Goal: Task Accomplishment & Management: Complete application form

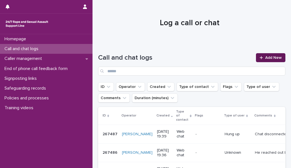
click at [265, 58] on span "Add New" at bounding box center [273, 58] width 17 height 4
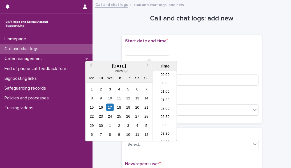
scroll to position [305, 0]
click at [144, 53] on input "text" at bounding box center [147, 51] width 44 height 10
click at [164, 97] on li "19:30" at bounding box center [165, 97] width 24 height 8
type input "**********"
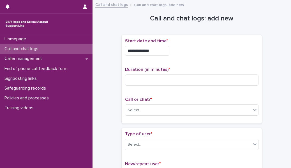
click at [164, 97] on p "Call or chat? *" at bounding box center [191, 99] width 133 height 5
click at [153, 84] on input at bounding box center [191, 79] width 133 height 11
type input "**"
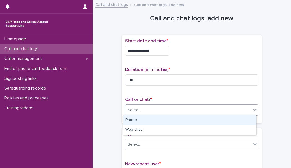
click at [145, 109] on div "Select..." at bounding box center [188, 110] width 126 height 9
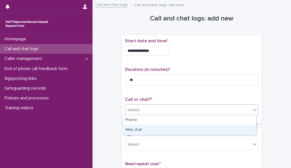
click at [147, 130] on div "Web chat" at bounding box center [189, 130] width 133 height 10
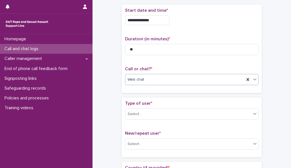
scroll to position [32, 0]
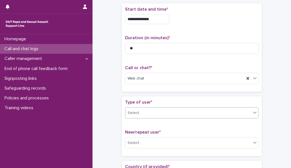
drag, startPoint x: 144, startPoint y: 118, endPoint x: 146, endPoint y: 114, distance: 4.3
click at [146, 114] on div "Type of user * Select..." at bounding box center [191, 111] width 133 height 23
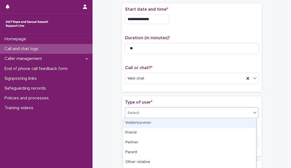
click at [146, 114] on div "Select..." at bounding box center [188, 112] width 126 height 9
click at [146, 122] on div "Victim/survivor" at bounding box center [189, 123] width 133 height 10
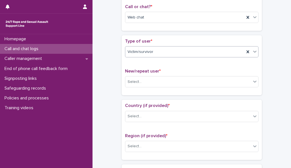
scroll to position [93, 0]
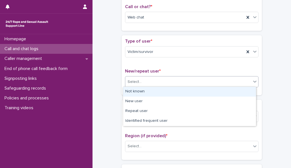
click at [148, 78] on div "Select..." at bounding box center [188, 81] width 126 height 9
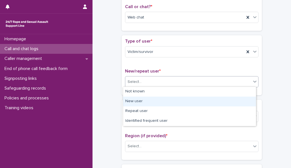
click at [149, 102] on div "New user" at bounding box center [189, 102] width 133 height 10
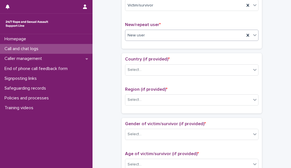
scroll to position [140, 0]
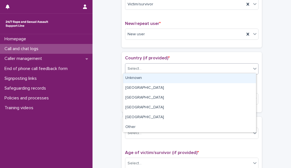
click at [156, 67] on div "Select..." at bounding box center [188, 68] width 126 height 9
click at [153, 80] on div "Unknown" at bounding box center [189, 78] width 133 height 10
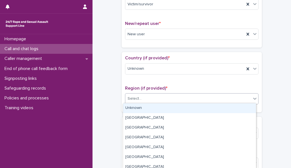
click at [146, 95] on div "Select..." at bounding box center [188, 98] width 126 height 9
click at [145, 104] on div "Unknown" at bounding box center [189, 108] width 133 height 10
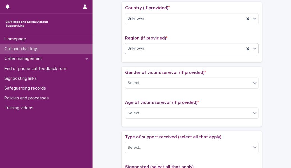
scroll to position [192, 0]
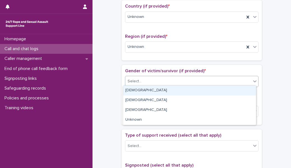
click at [146, 82] on div "Select..." at bounding box center [188, 81] width 126 height 9
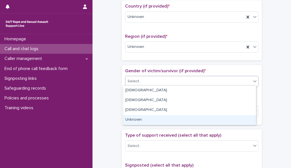
click at [150, 120] on div "Unknown" at bounding box center [189, 120] width 133 height 10
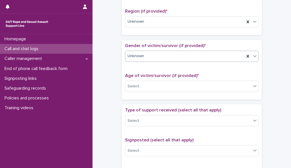
scroll to position [218, 0]
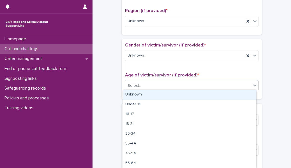
drag, startPoint x: 150, startPoint y: 84, endPoint x: 149, endPoint y: 95, distance: 10.9
click at [149, 95] on body "**********" at bounding box center [145, 84] width 291 height 168
click at [149, 95] on div "Unknown" at bounding box center [189, 95] width 133 height 10
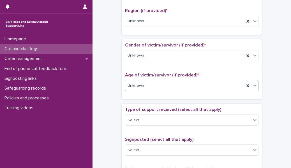
scroll to position [267, 0]
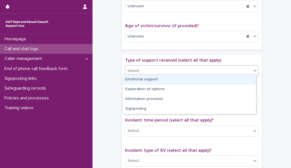
click at [151, 69] on div "Select..." at bounding box center [188, 70] width 126 height 9
click at [151, 79] on div "Emotional support" at bounding box center [189, 80] width 133 height 10
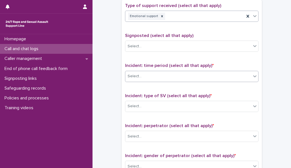
scroll to position [328, 0]
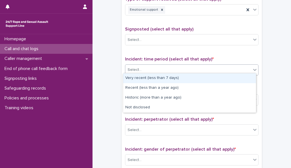
click at [152, 72] on div "Select..." at bounding box center [191, 69] width 133 height 11
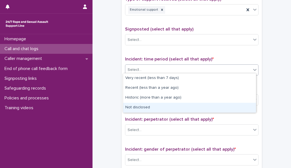
click at [151, 106] on div "Not disclosed" at bounding box center [189, 108] width 133 height 10
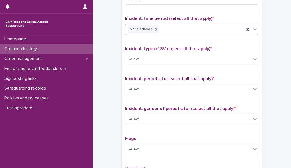
scroll to position [369, 0]
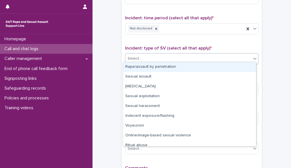
click at [152, 57] on div "Select..." at bounding box center [188, 58] width 126 height 9
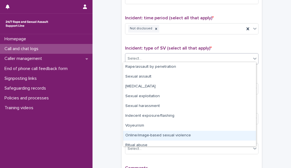
scroll to position [14, 0]
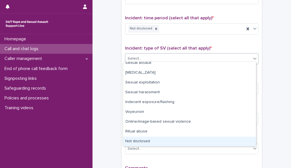
click at [156, 144] on div "Not disclosed" at bounding box center [189, 142] width 133 height 10
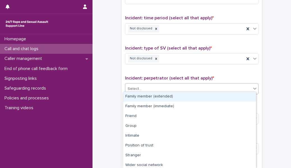
click at [152, 85] on div "Select..." at bounding box center [188, 88] width 126 height 9
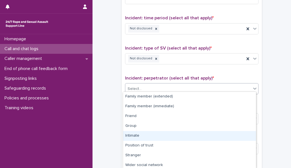
scroll to position [31, 0]
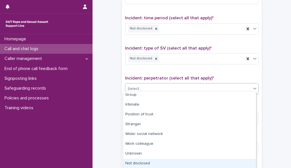
click at [150, 162] on div "Not disclosed" at bounding box center [189, 164] width 133 height 10
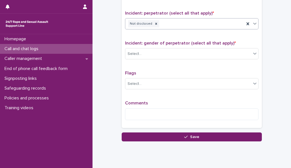
scroll to position [435, 0]
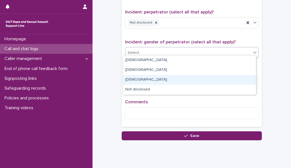
click at [150, 92] on body "**********" at bounding box center [145, 84] width 291 height 168
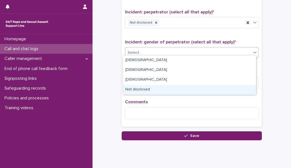
click at [150, 92] on div "Not disclosed" at bounding box center [189, 90] width 133 height 10
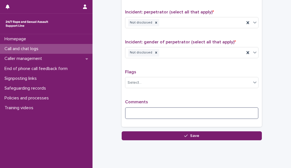
click at [144, 110] on textarea at bounding box center [191, 113] width 133 height 12
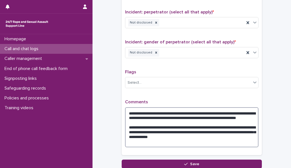
click at [232, 111] on textarea "**********" at bounding box center [191, 127] width 133 height 40
click at [178, 134] on textarea "**********" at bounding box center [191, 127] width 133 height 40
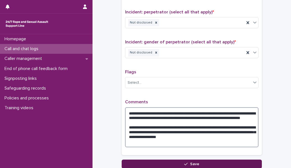
type textarea "**********"
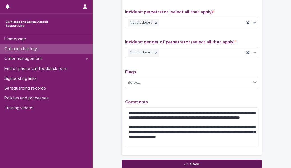
click at [211, 160] on button "Save" at bounding box center [191, 164] width 140 height 9
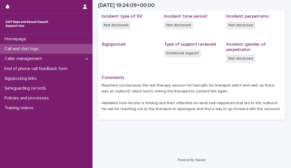
scroll to position [141, 0]
